Goal: Task Accomplishment & Management: Use online tool/utility

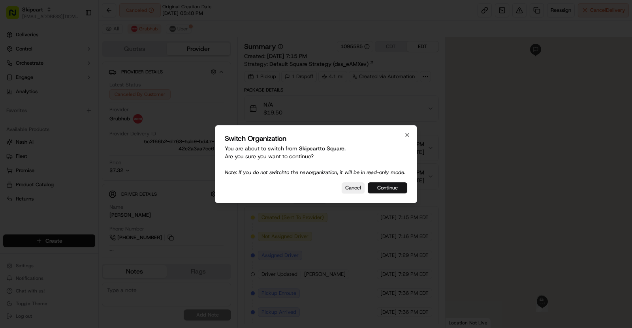
click at [389, 190] on button "Continue" at bounding box center [387, 187] width 39 height 11
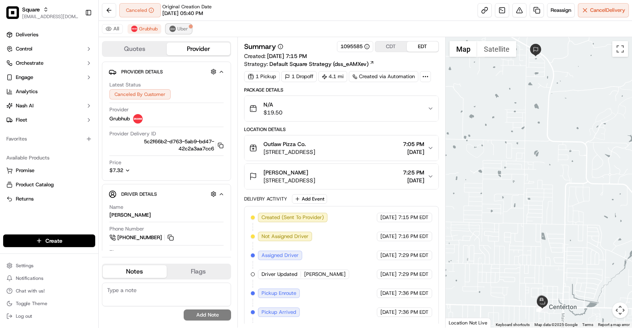
click at [181, 32] on button "Uber" at bounding box center [179, 28] width 26 height 9
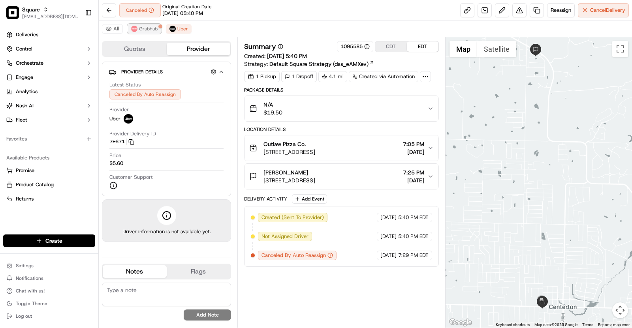
click at [144, 31] on span "Grubhub" at bounding box center [148, 29] width 19 height 6
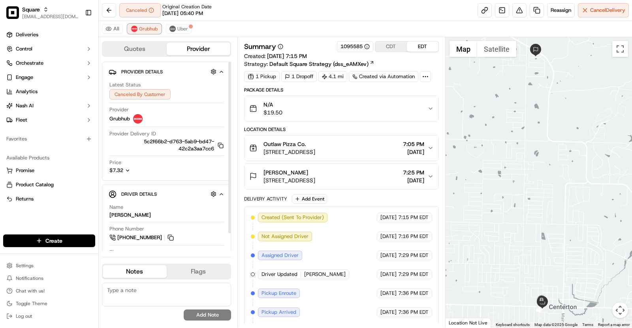
scroll to position [14, 0]
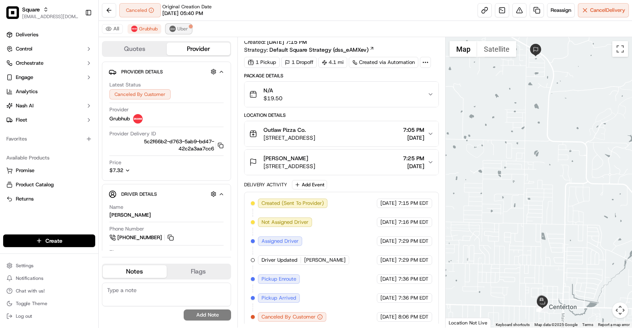
click at [184, 28] on span "Uber" at bounding box center [182, 29] width 11 height 6
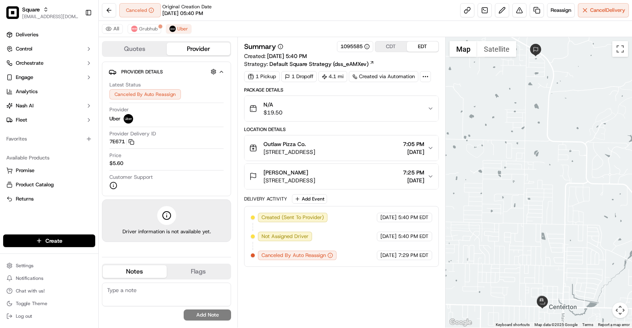
click at [135, 36] on div "All Grubhub Uber" at bounding box center [365, 29] width 533 height 16
click at [143, 30] on span "Grubhub" at bounding box center [148, 29] width 19 height 6
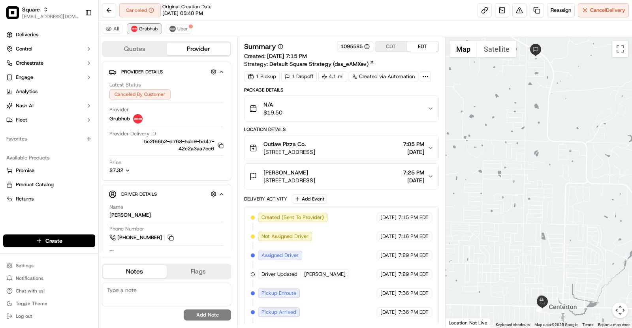
click at [148, 33] on button "Grubhub" at bounding box center [145, 28] width 34 height 9
click at [177, 27] on span "Uber" at bounding box center [182, 29] width 11 height 6
